Goal: Information Seeking & Learning: Learn about a topic

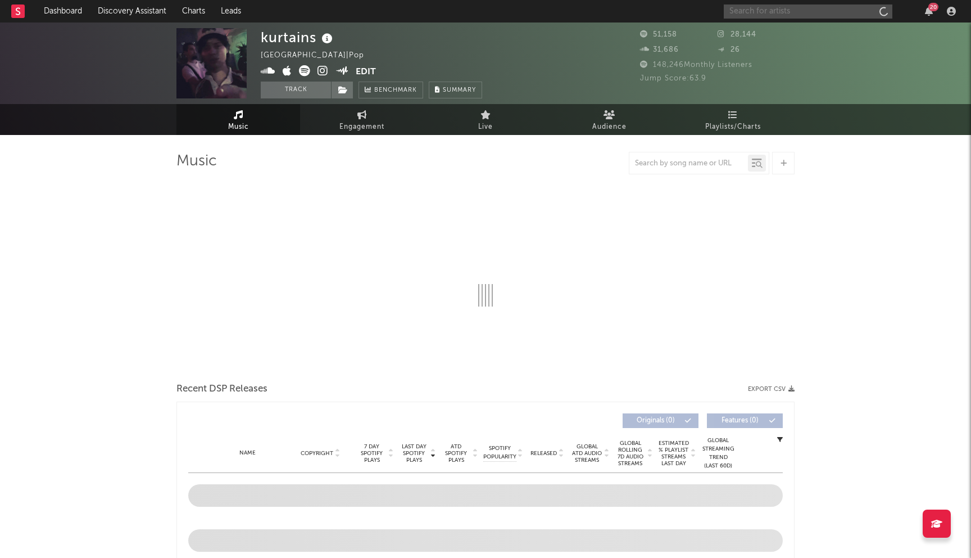
click at [787, 10] on input "text" at bounding box center [808, 11] width 169 height 14
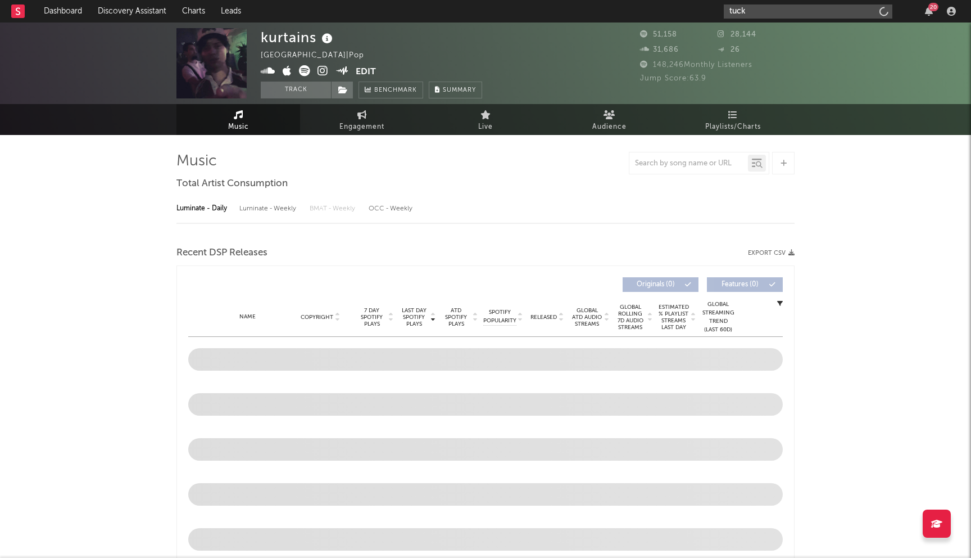
type input "[PERSON_NAME]"
select select "6m"
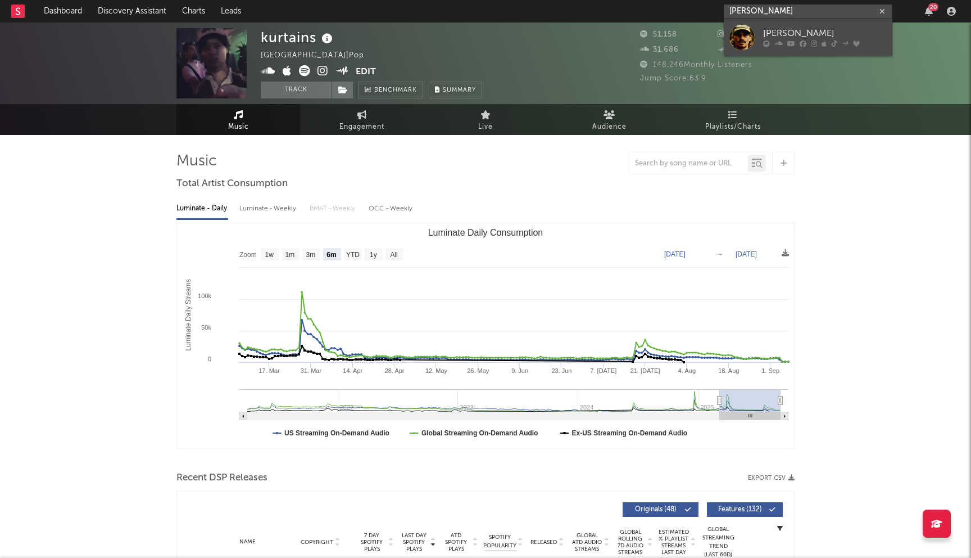
type input "[PERSON_NAME]"
click at [835, 33] on div "[PERSON_NAME]" at bounding box center [825, 33] width 124 height 13
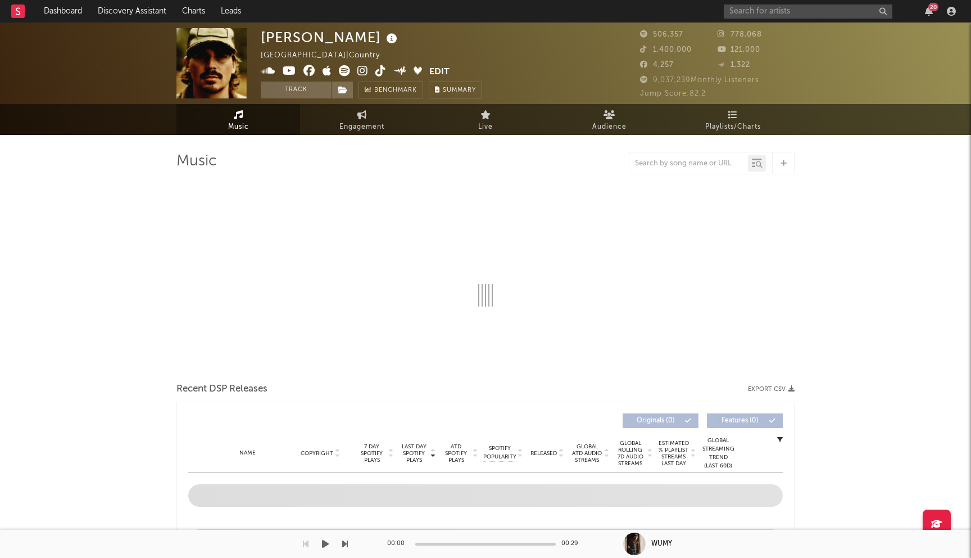
select select "6m"
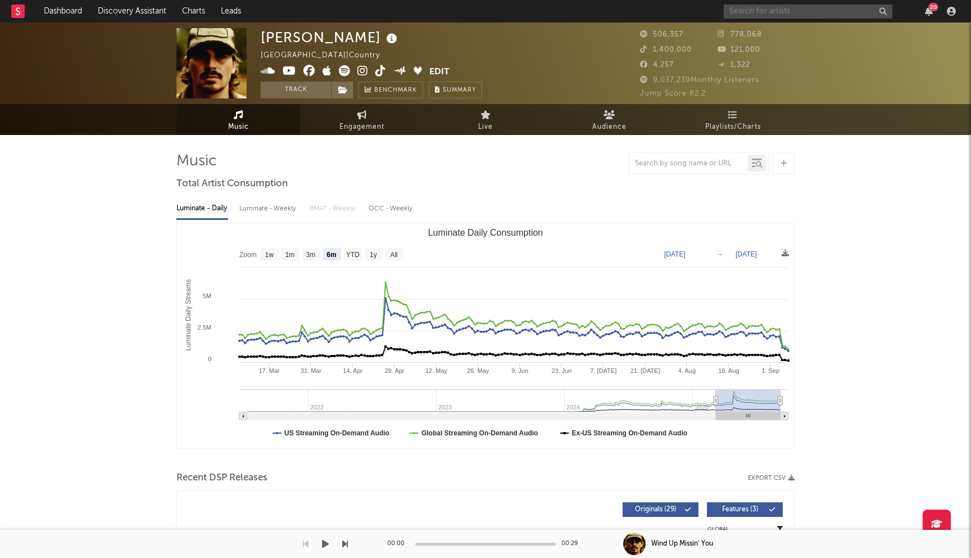
click at [736, 7] on input "text" at bounding box center [808, 11] width 169 height 14
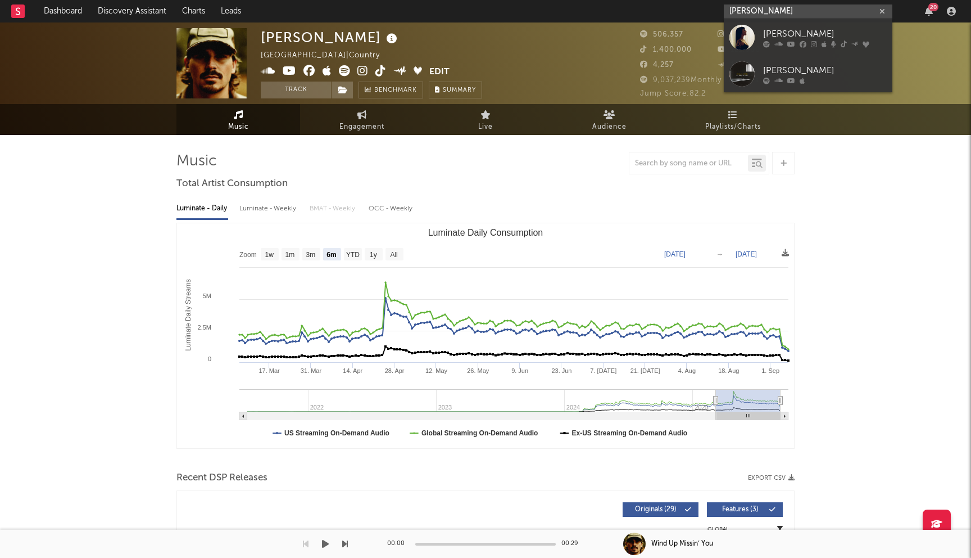
type input "[PERSON_NAME]"
click at [785, 33] on div "[PERSON_NAME]" at bounding box center [825, 33] width 124 height 13
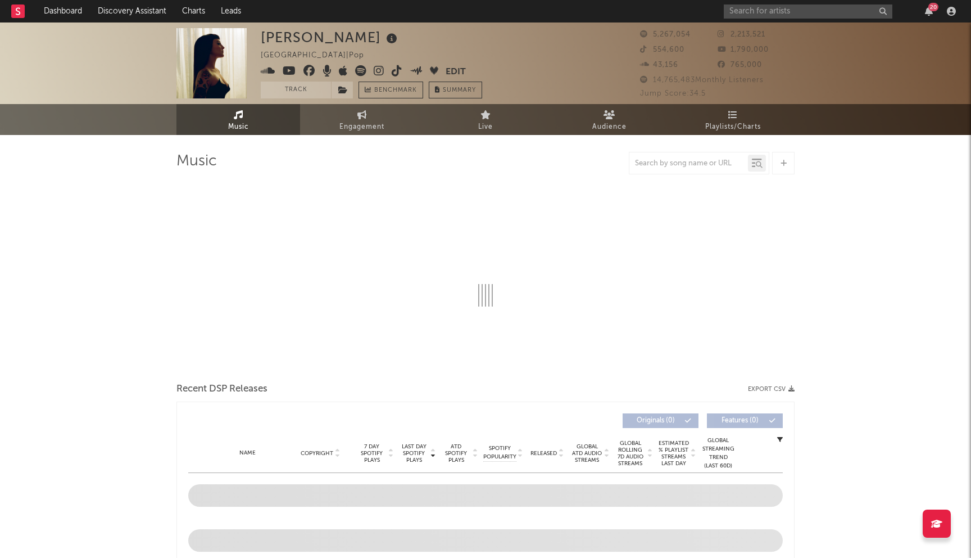
select select "6m"
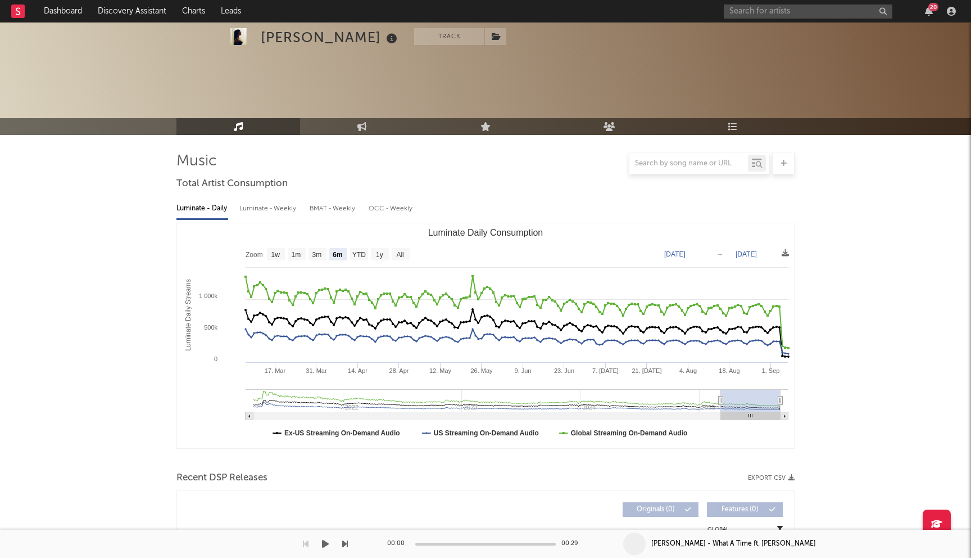
scroll to position [417, 0]
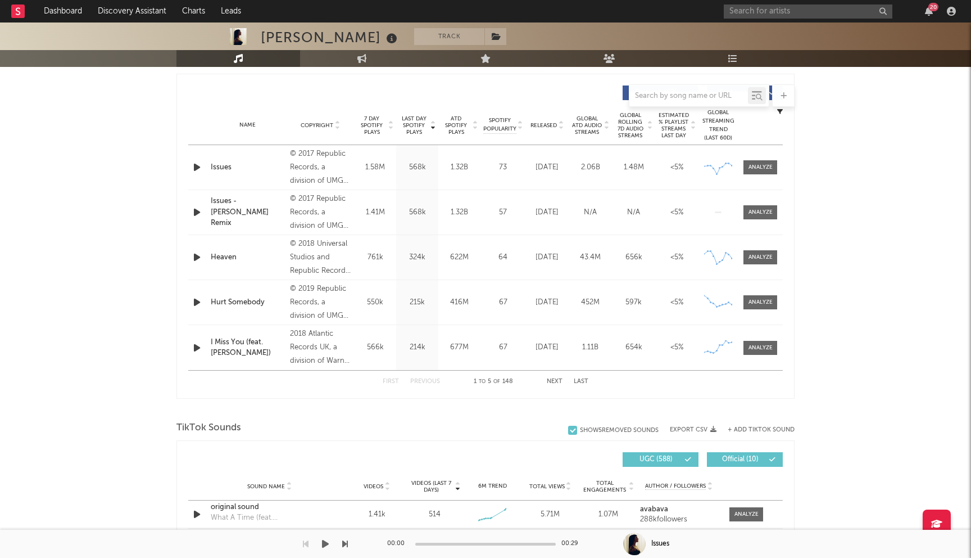
click at [551, 122] on span "Released" at bounding box center [544, 125] width 26 height 7
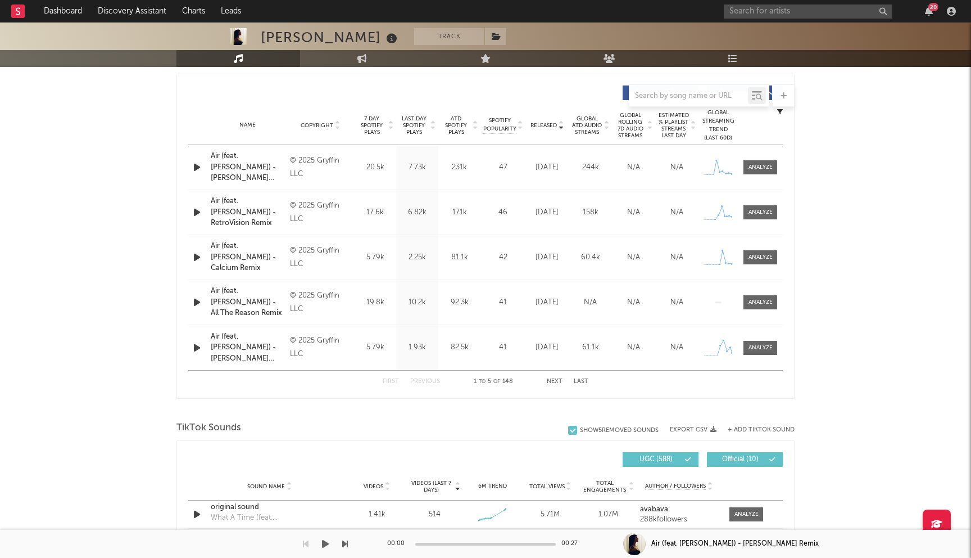
scroll to position [0, 0]
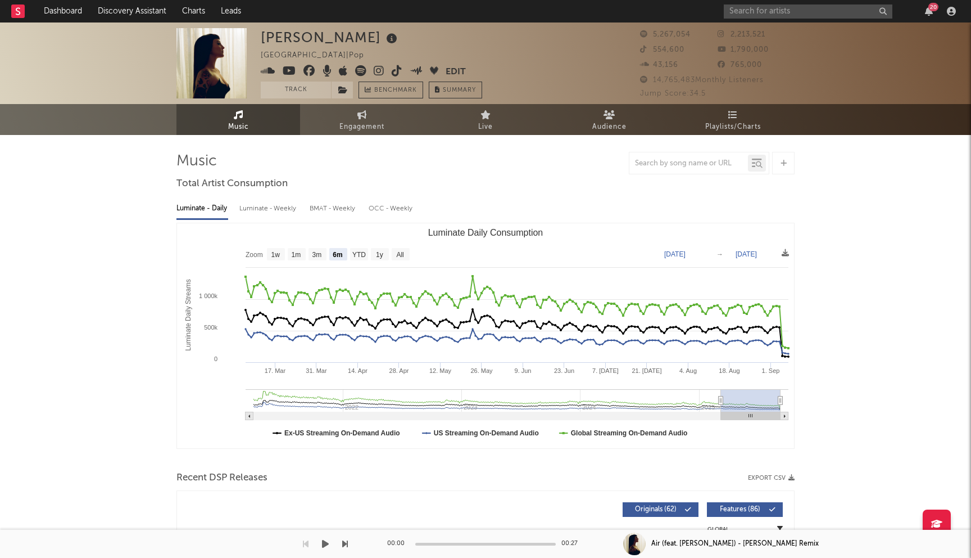
click at [307, 69] on icon at bounding box center [310, 70] width 12 height 11
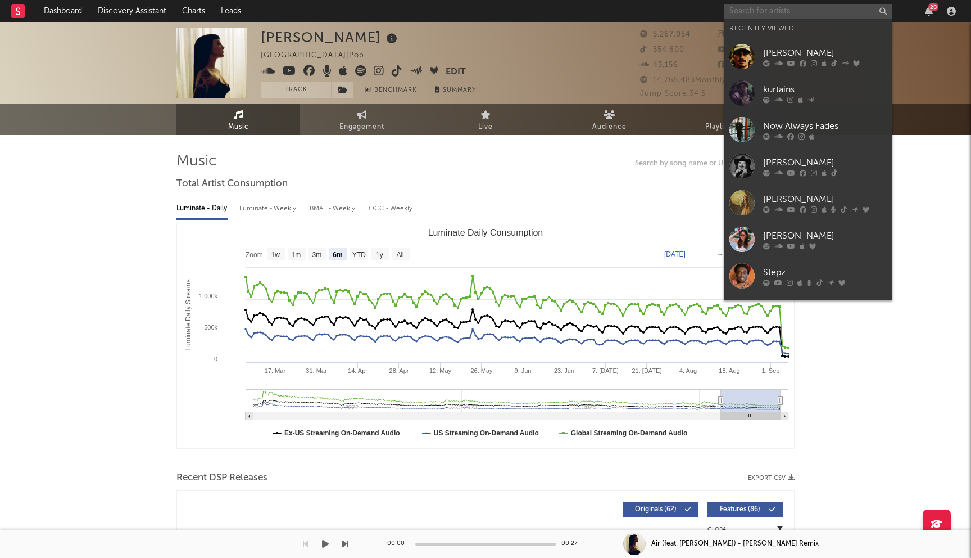
click at [745, 17] on input "text" at bounding box center [808, 11] width 169 height 14
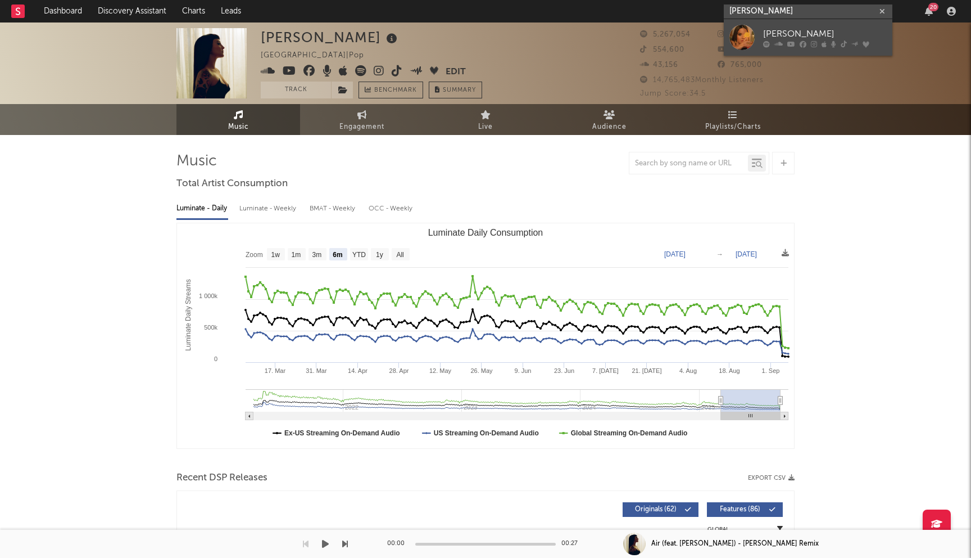
type input "[PERSON_NAME]"
click at [789, 43] on icon at bounding box center [791, 43] width 8 height 7
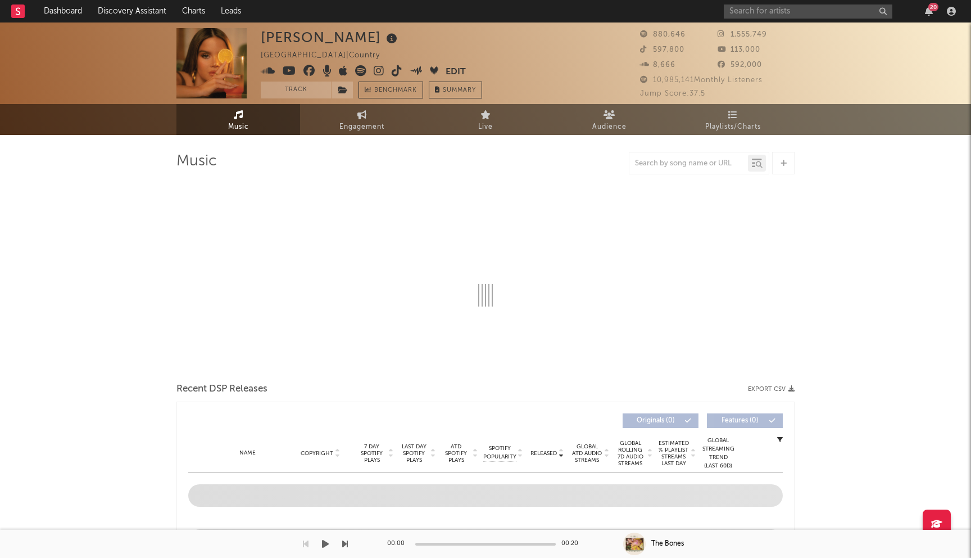
select select "6m"
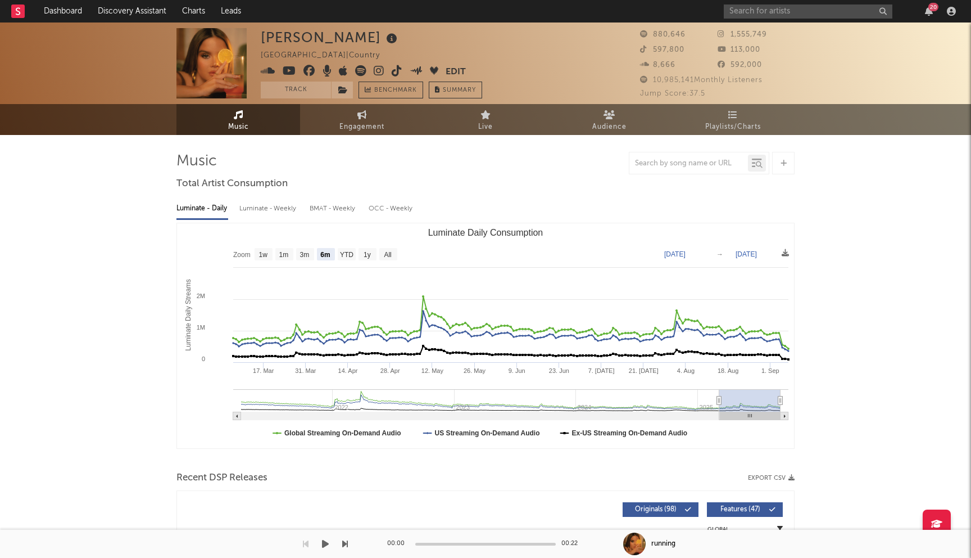
click at [311, 70] on icon at bounding box center [310, 70] width 12 height 11
click at [793, 4] on input "text" at bounding box center [808, 11] width 169 height 14
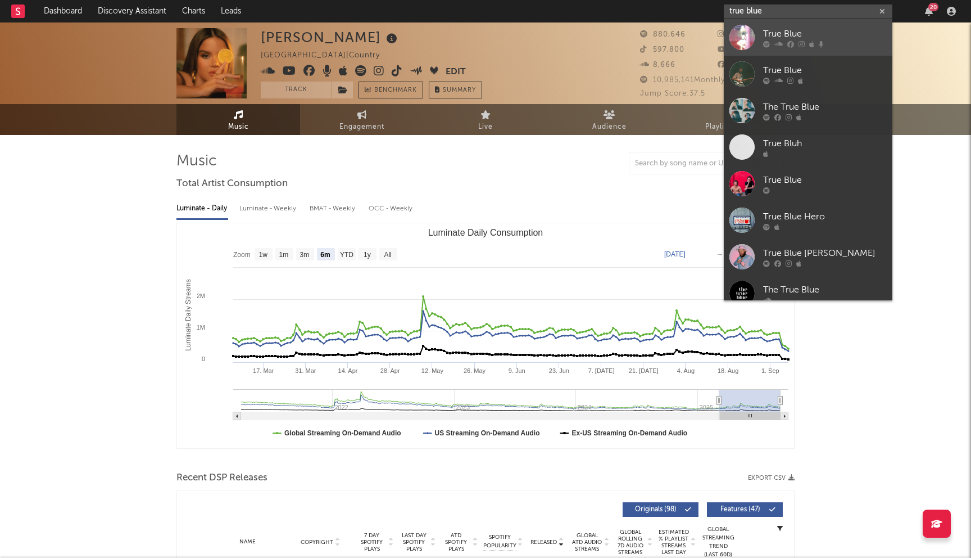
type input "true blue"
click at [799, 46] on icon at bounding box center [802, 43] width 6 height 7
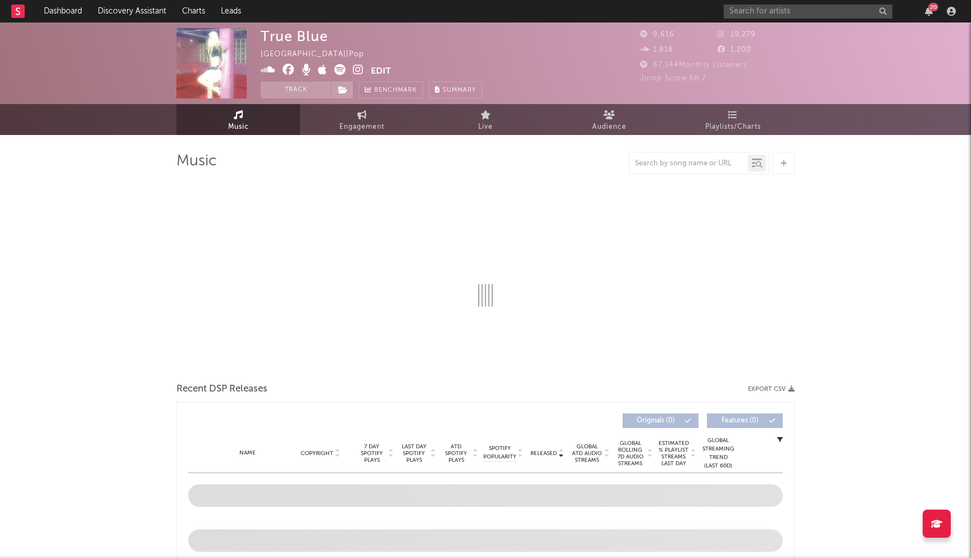
select select "1w"
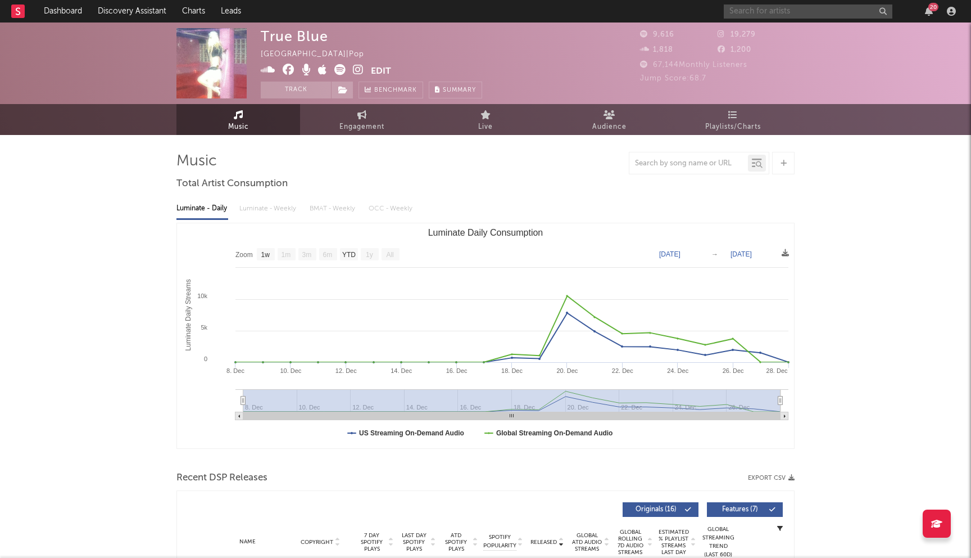
click at [760, 15] on input "text" at bounding box center [808, 11] width 169 height 14
click at [289, 68] on icon at bounding box center [289, 69] width 12 height 11
click at [758, 5] on input "tr" at bounding box center [808, 11] width 169 height 14
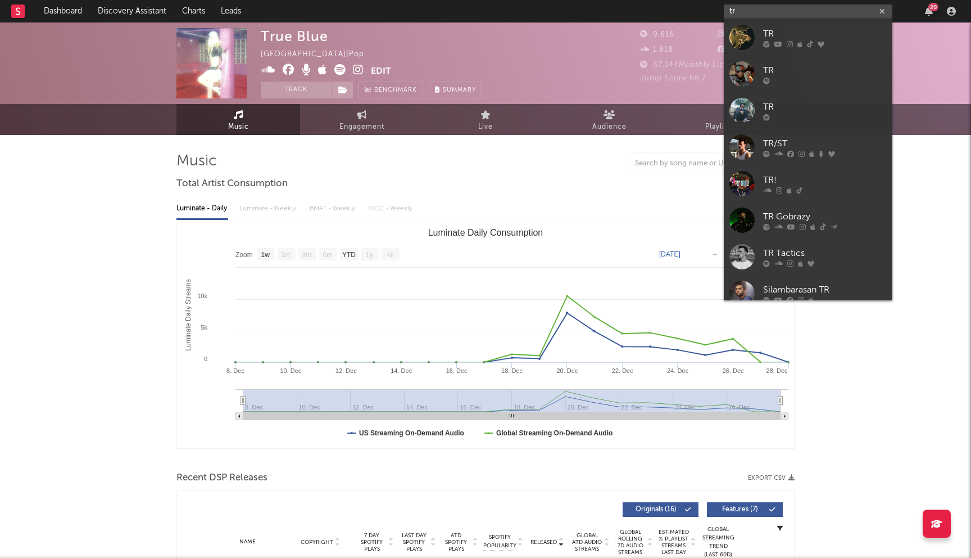
click at [758, 5] on input "tr" at bounding box center [808, 11] width 169 height 14
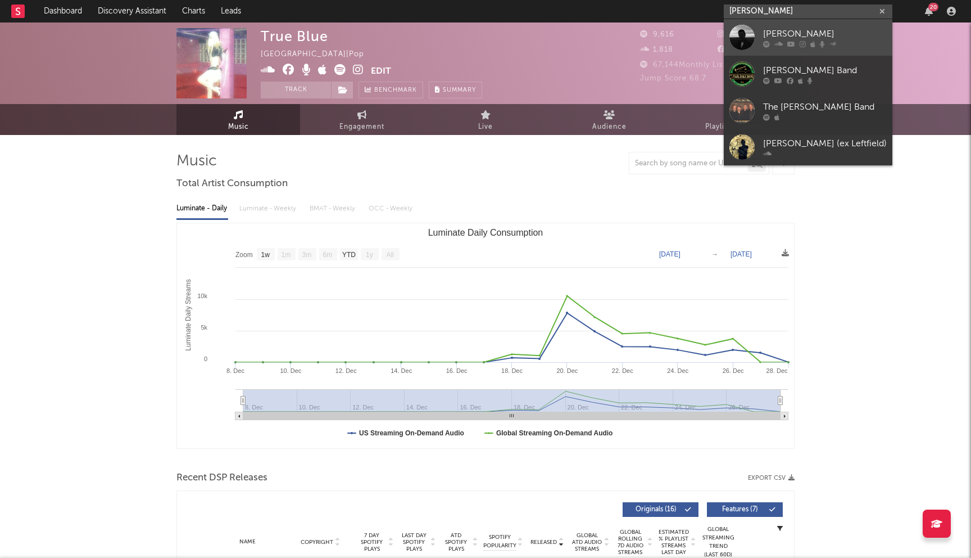
type input "[PERSON_NAME]"
click at [797, 33] on div "[PERSON_NAME]" at bounding box center [825, 33] width 124 height 13
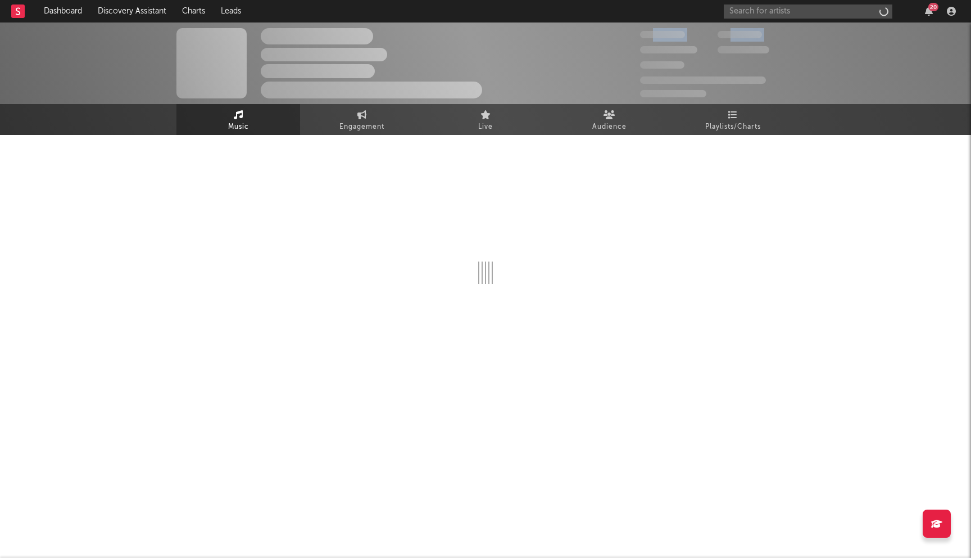
drag, startPoint x: 797, startPoint y: 33, endPoint x: 520, endPoint y: 29, distance: 277.1
click at [657, 33] on div "The Artist Name Unknown Location | Shoegaze Edit Track Benchmark Summary 300,00…" at bounding box center [485, 63] width 971 height 82
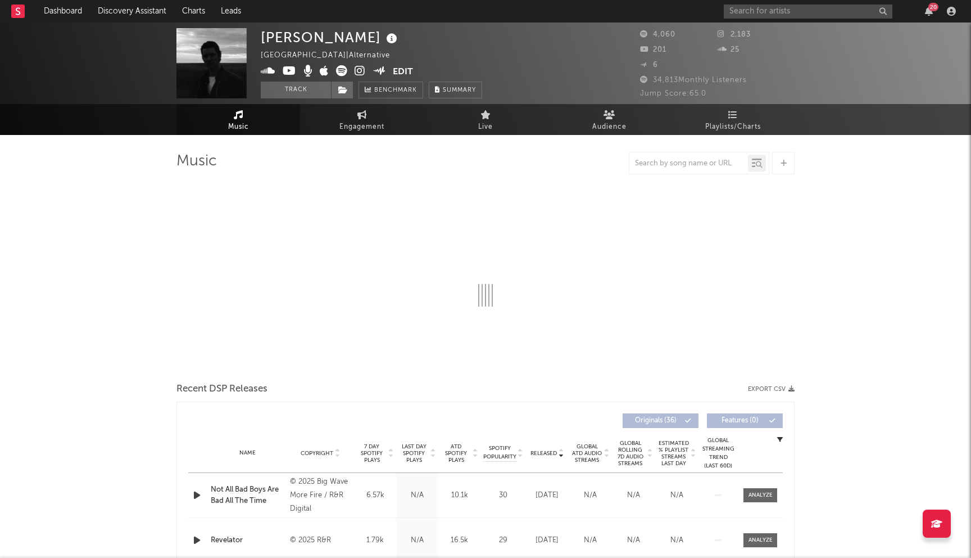
select select "6m"
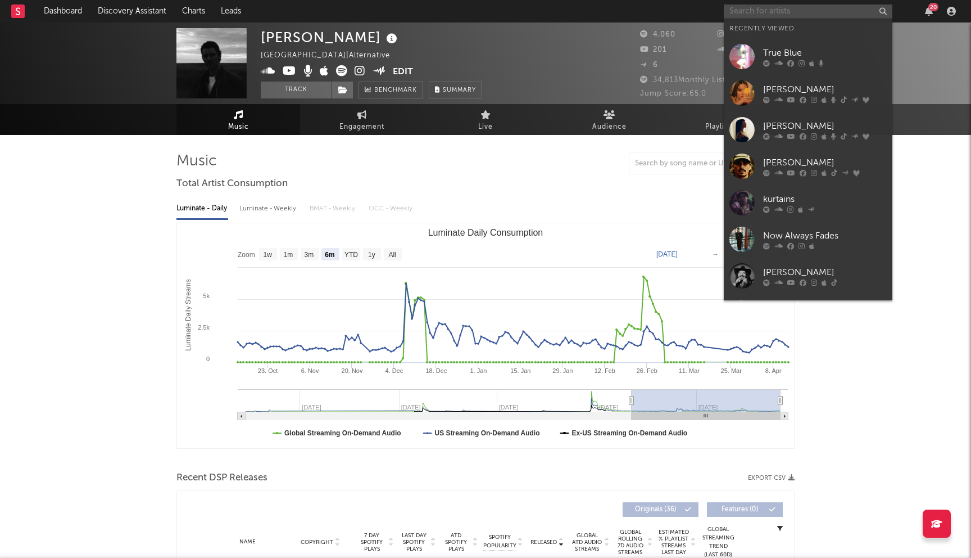
click at [763, 11] on input "text" at bounding box center [808, 11] width 169 height 14
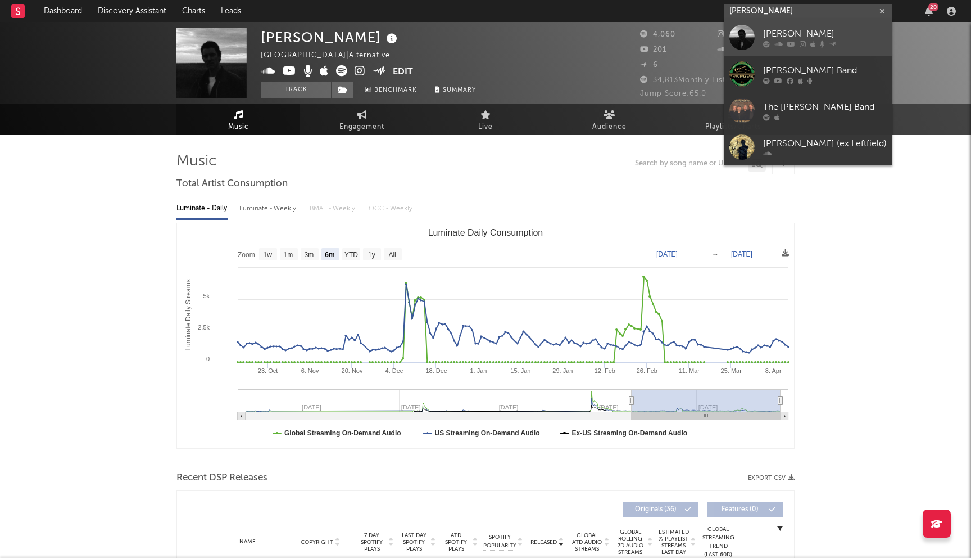
type input "[PERSON_NAME]"
click at [794, 45] on icon at bounding box center [791, 43] width 8 height 7
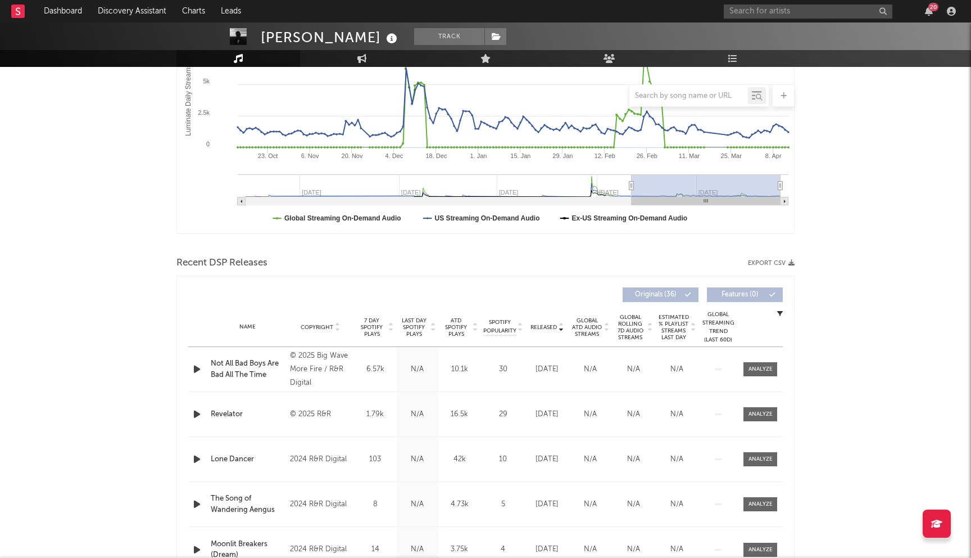
scroll to position [196, 0]
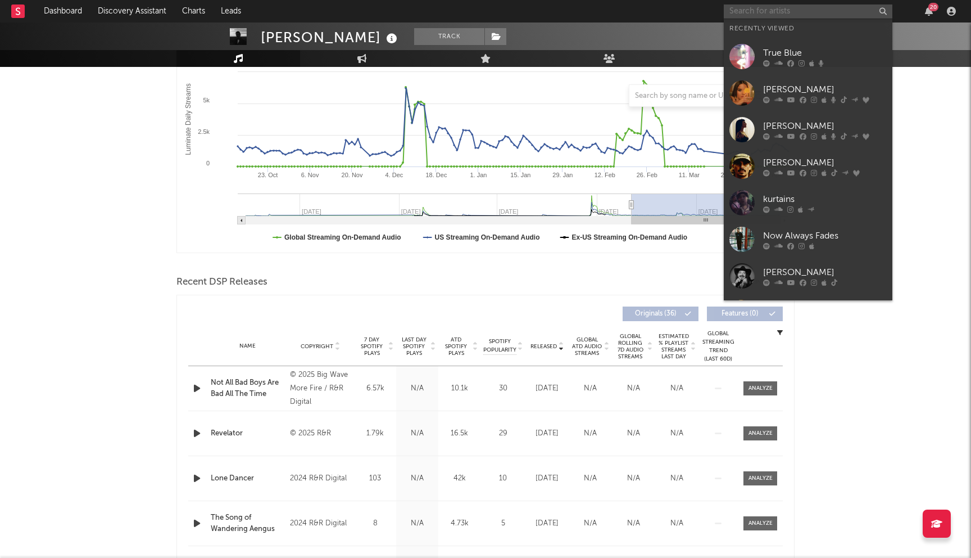
click at [781, 17] on input "text" at bounding box center [808, 11] width 169 height 14
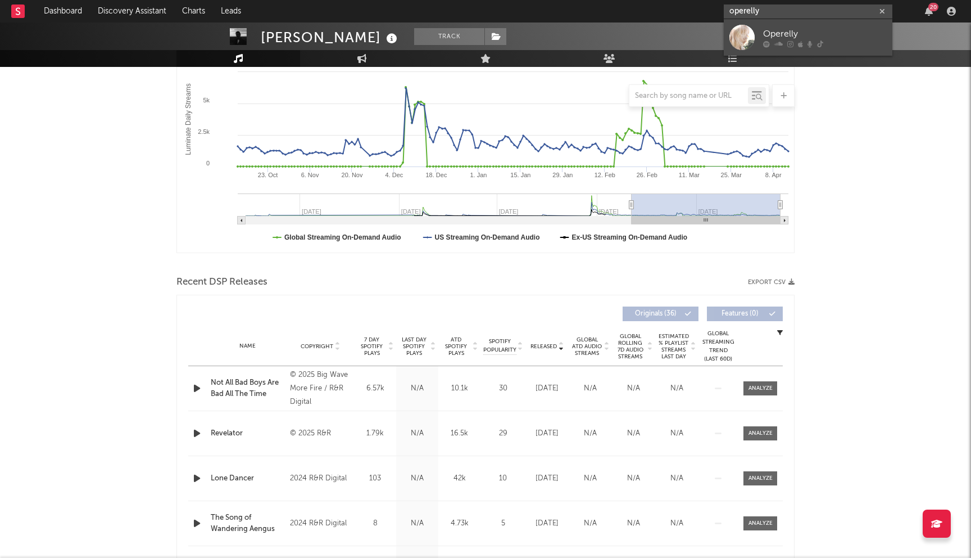
type input "operelly"
click at [786, 43] on div at bounding box center [825, 43] width 124 height 7
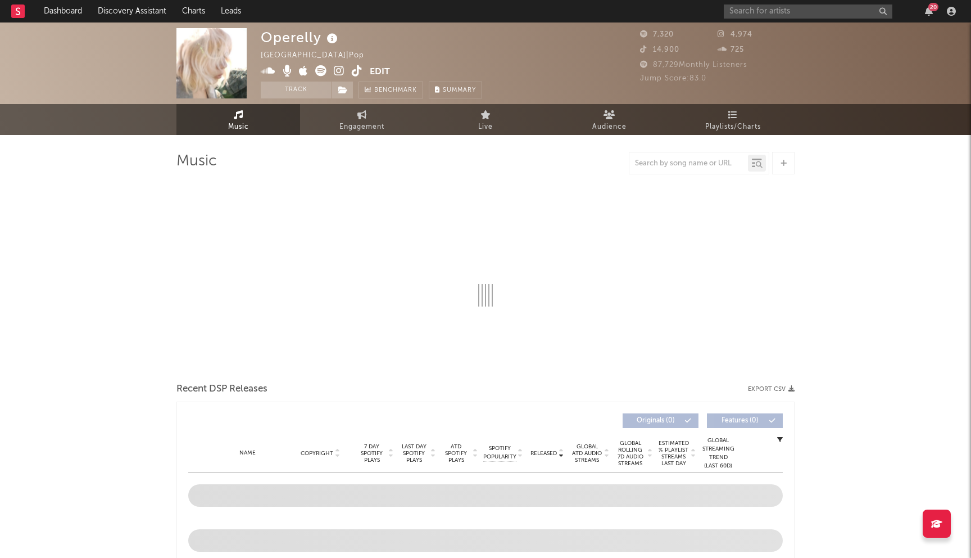
select select "6m"
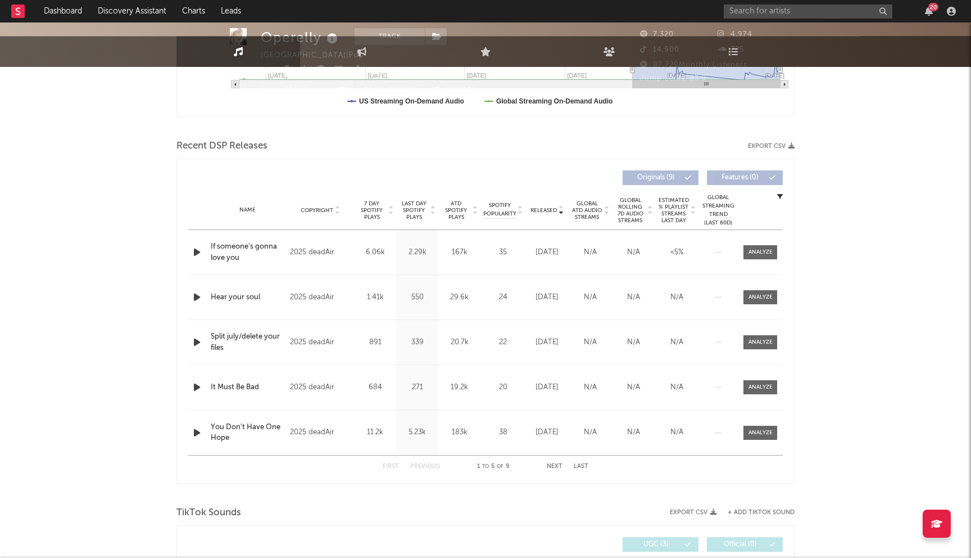
scroll to position [420, 0]
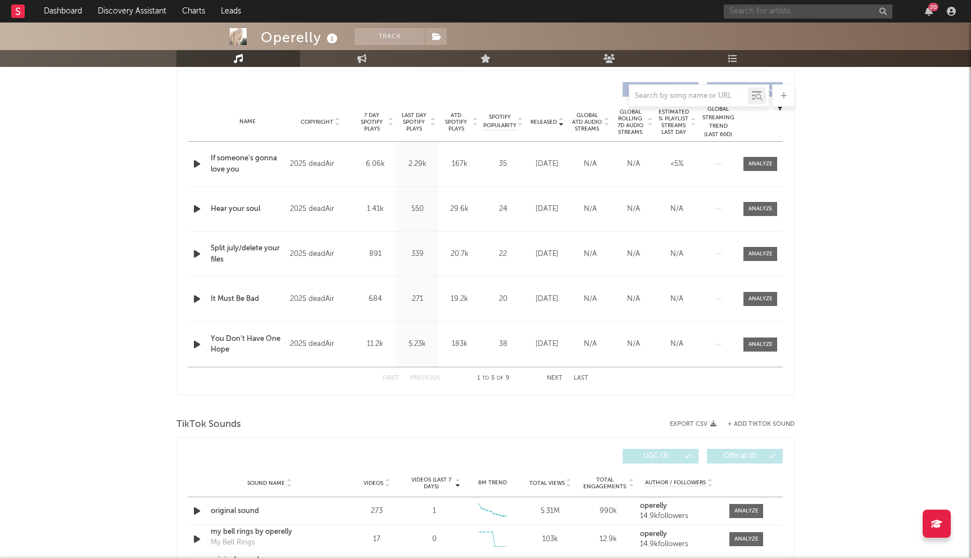
click at [778, 11] on input "text" at bounding box center [808, 11] width 169 height 14
type input "[PERSON_NAME] retro"
click at [855, 28] on div "[PERSON_NAME] retro" at bounding box center [825, 33] width 124 height 13
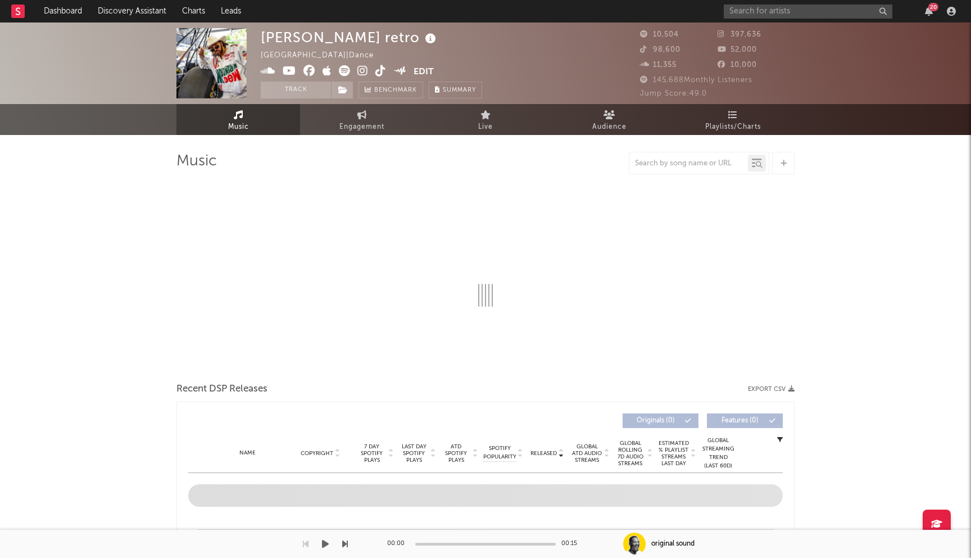
select select "6m"
